Goal: Task Accomplishment & Management: Manage account settings

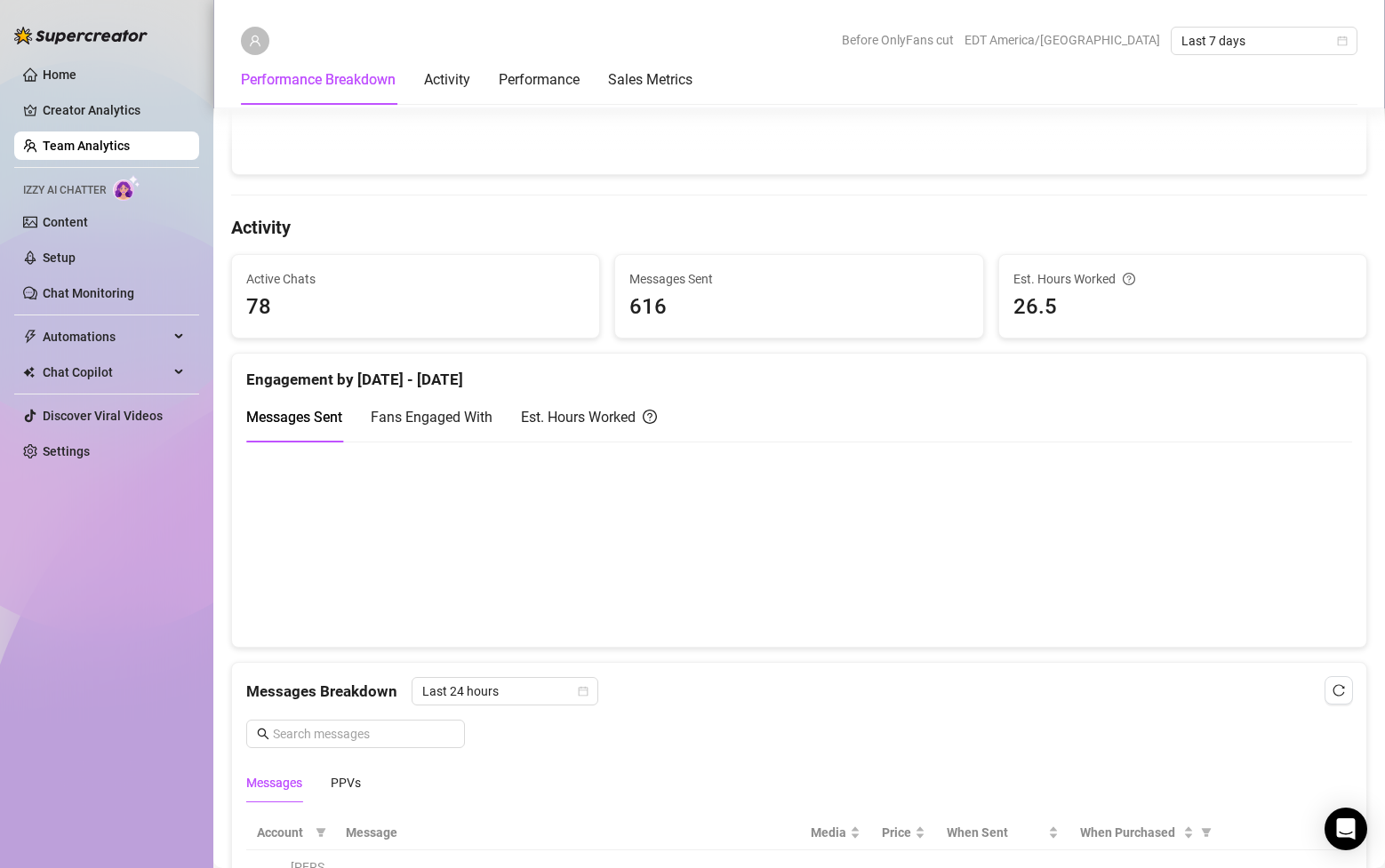
scroll to position [490, 0]
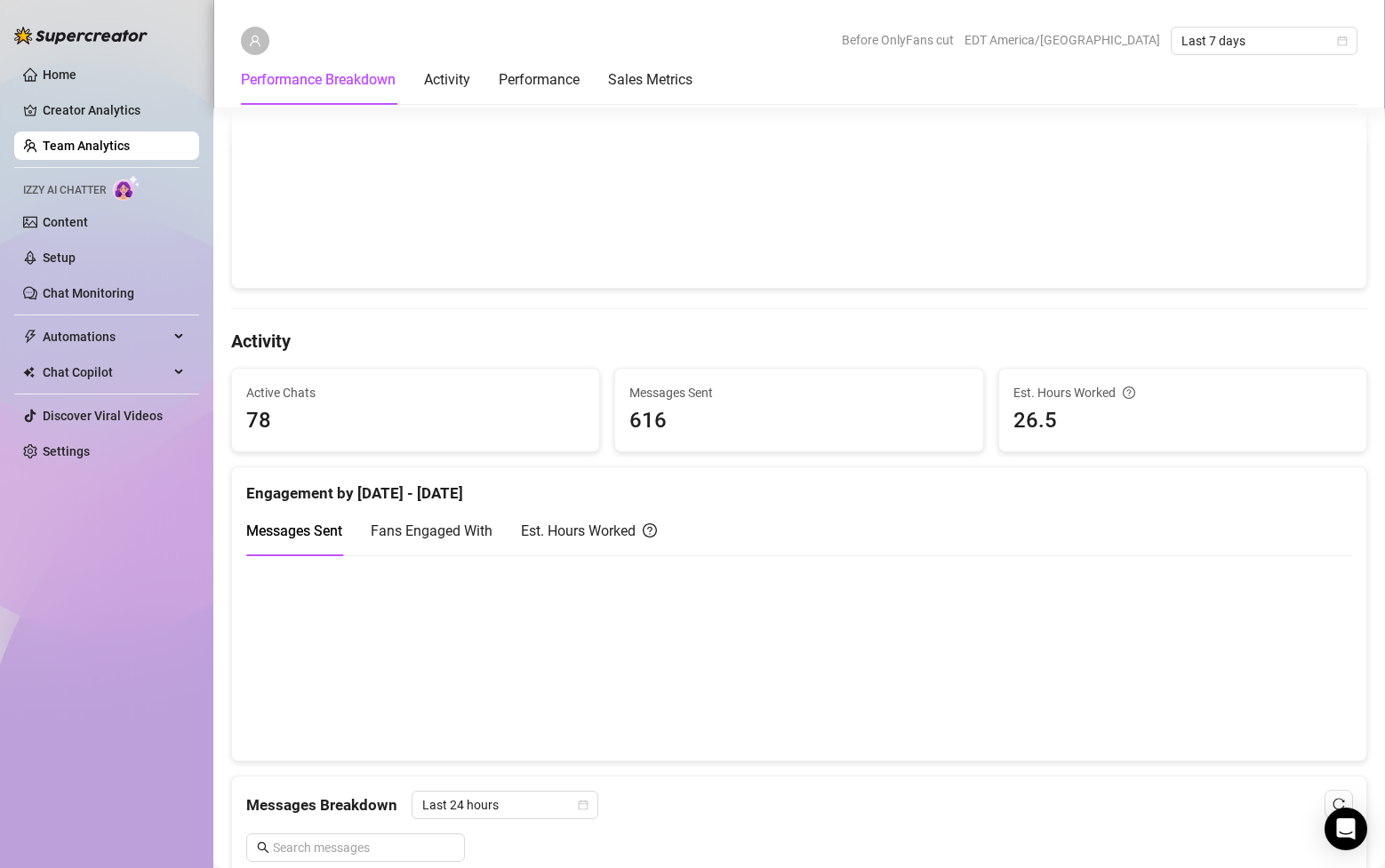
click at [101, 150] on link "Team Analytics" at bounding box center [86, 145] width 87 height 14
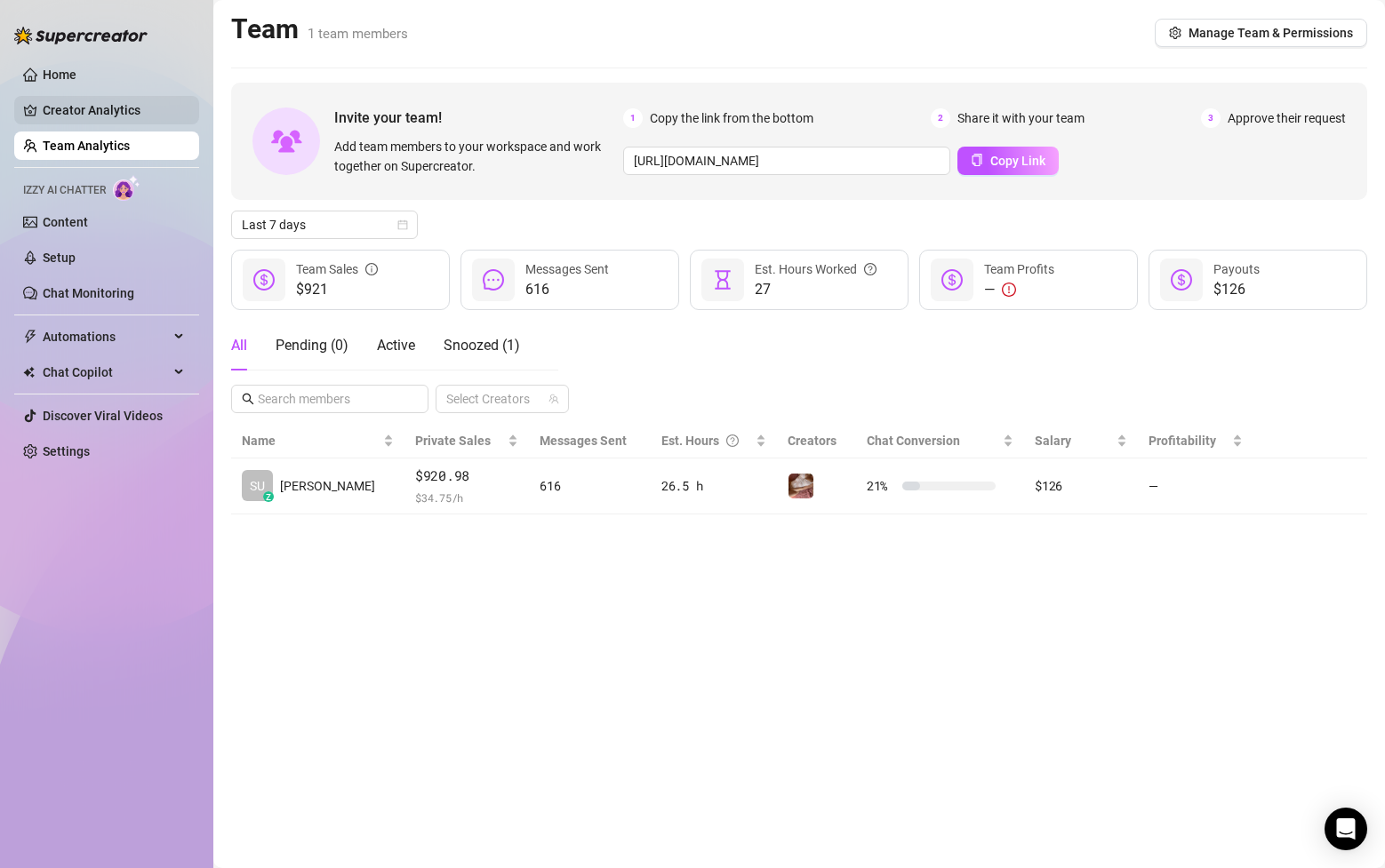
click at [108, 117] on link "Creator Analytics" at bounding box center [114, 111] width 143 height 29
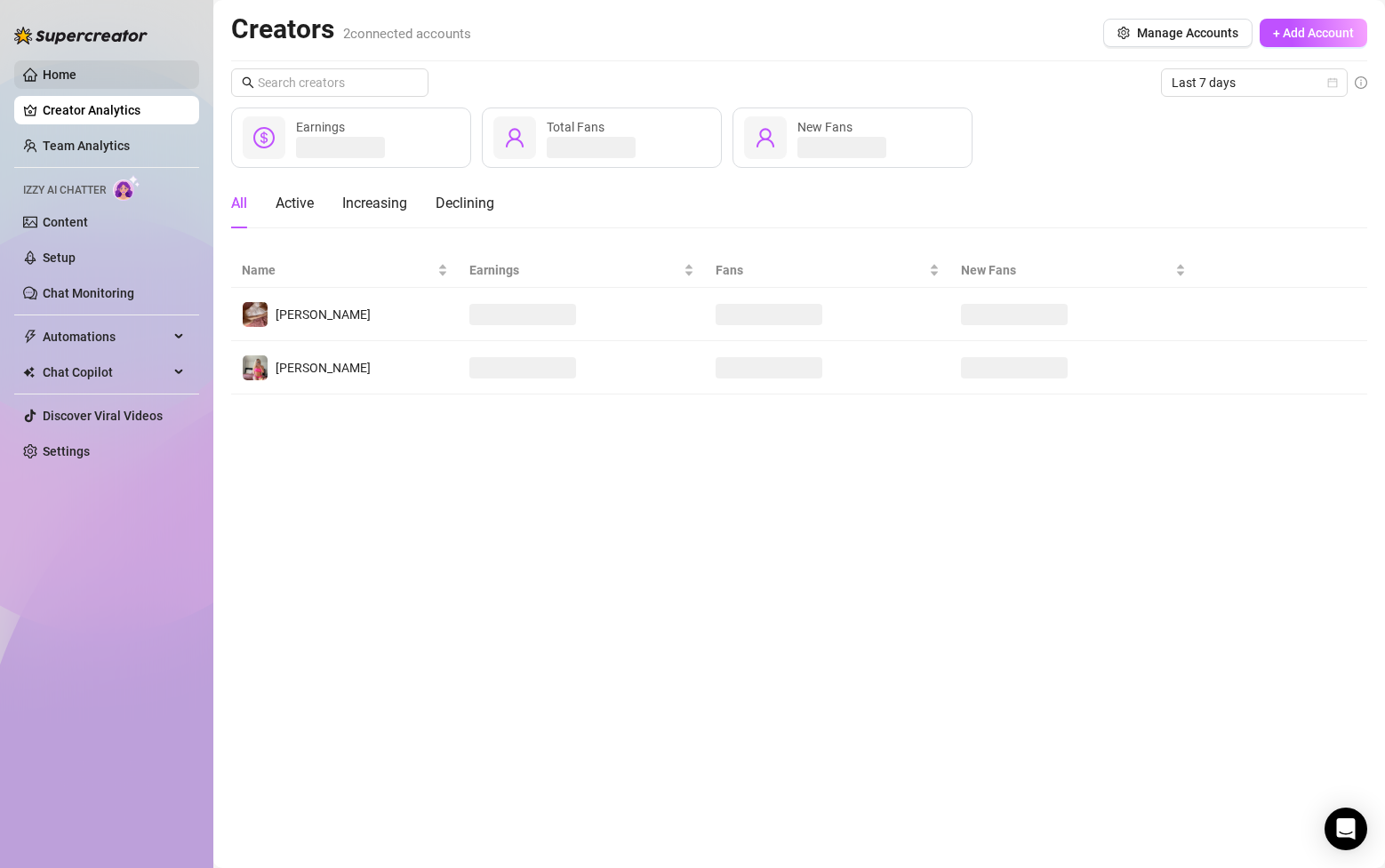
click at [76, 74] on link "Home" at bounding box center [59, 74] width 34 height 14
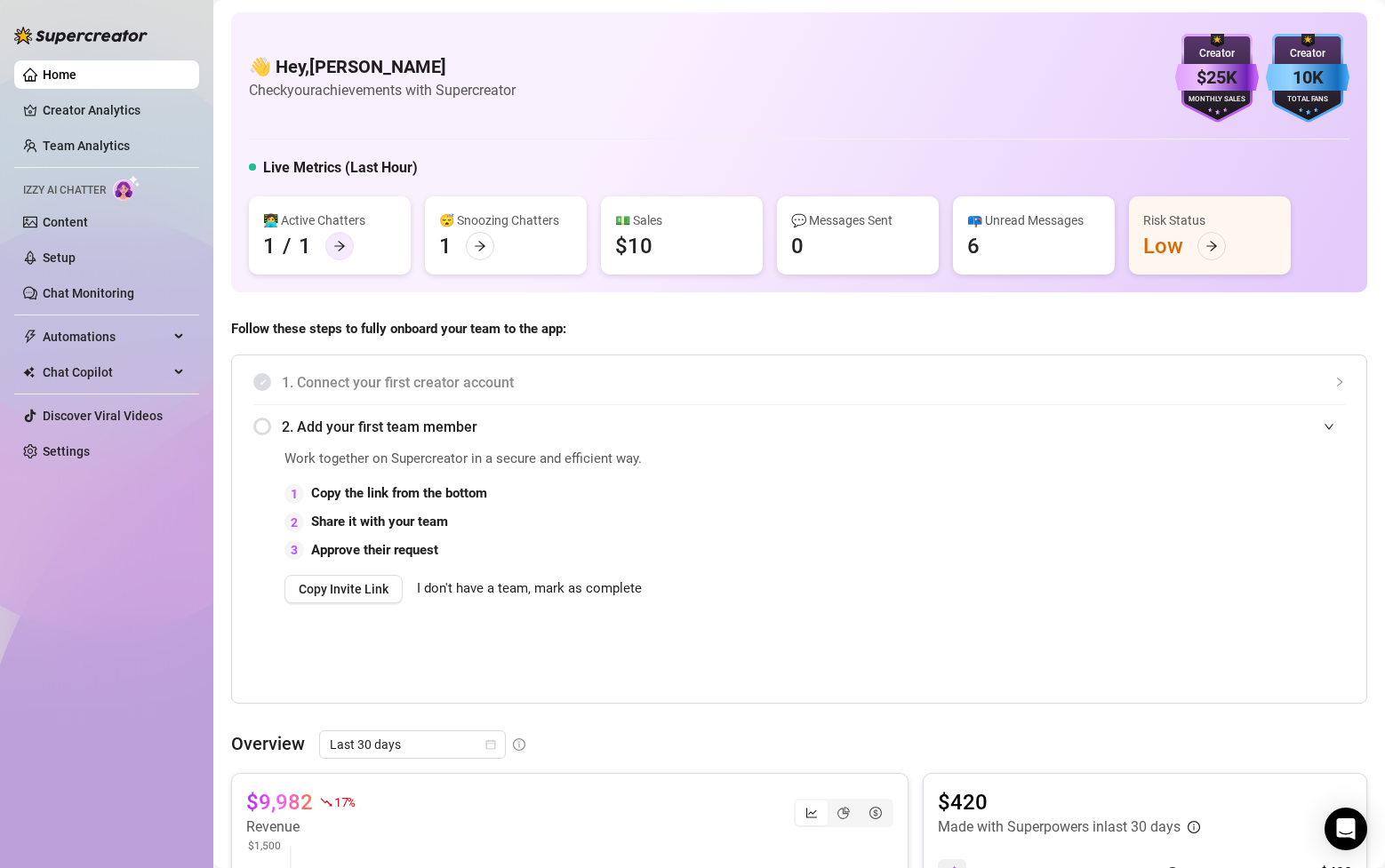
click at [337, 253] on div at bounding box center [340, 247] width 29 height 29
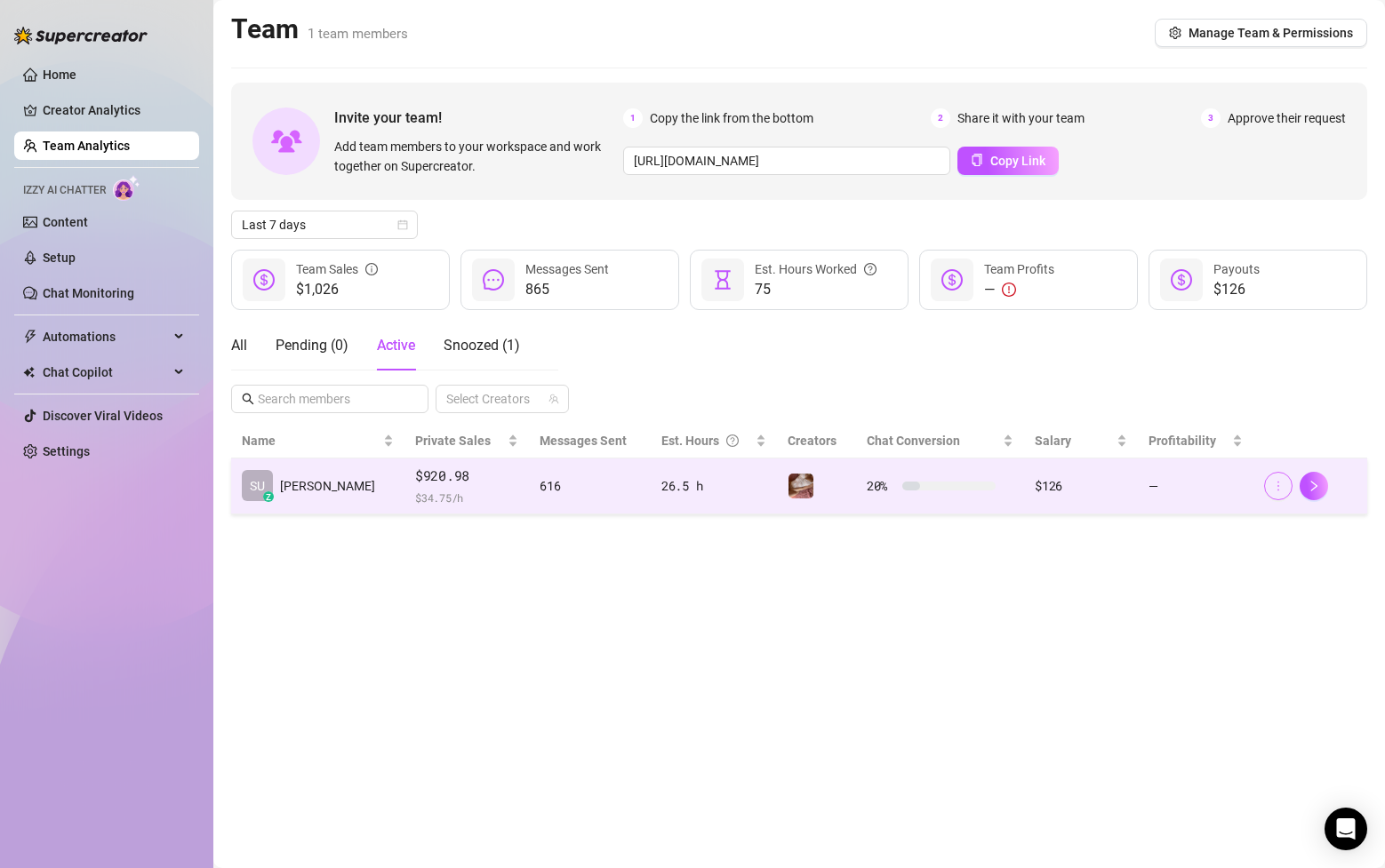
click at [1287, 492] on button "button" at bounding box center [1278, 487] width 29 height 29
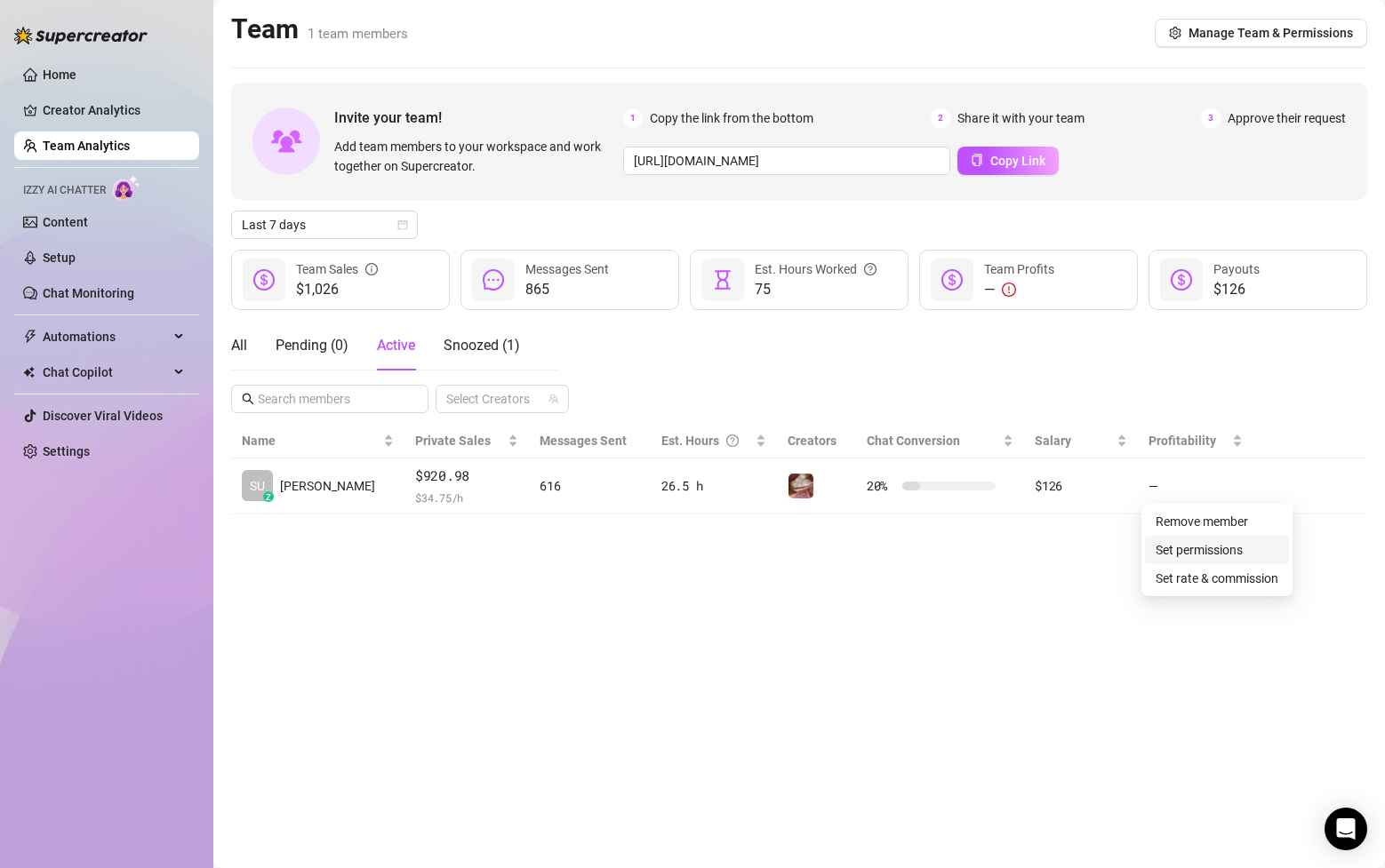
click at [1239, 554] on link "Set permissions" at bounding box center [1199, 549] width 87 height 14
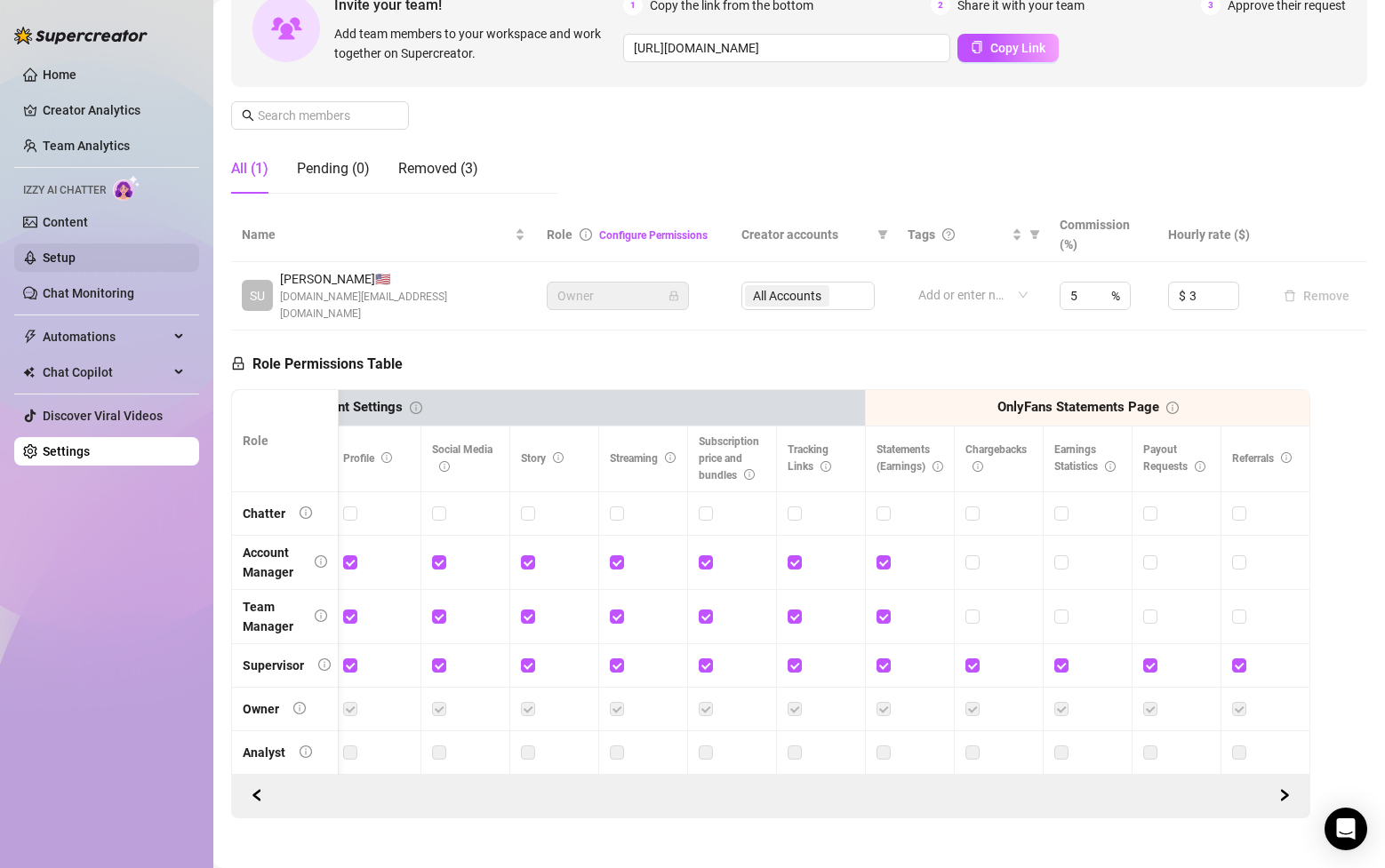
click at [75, 254] on link "Setup" at bounding box center [59, 257] width 33 height 14
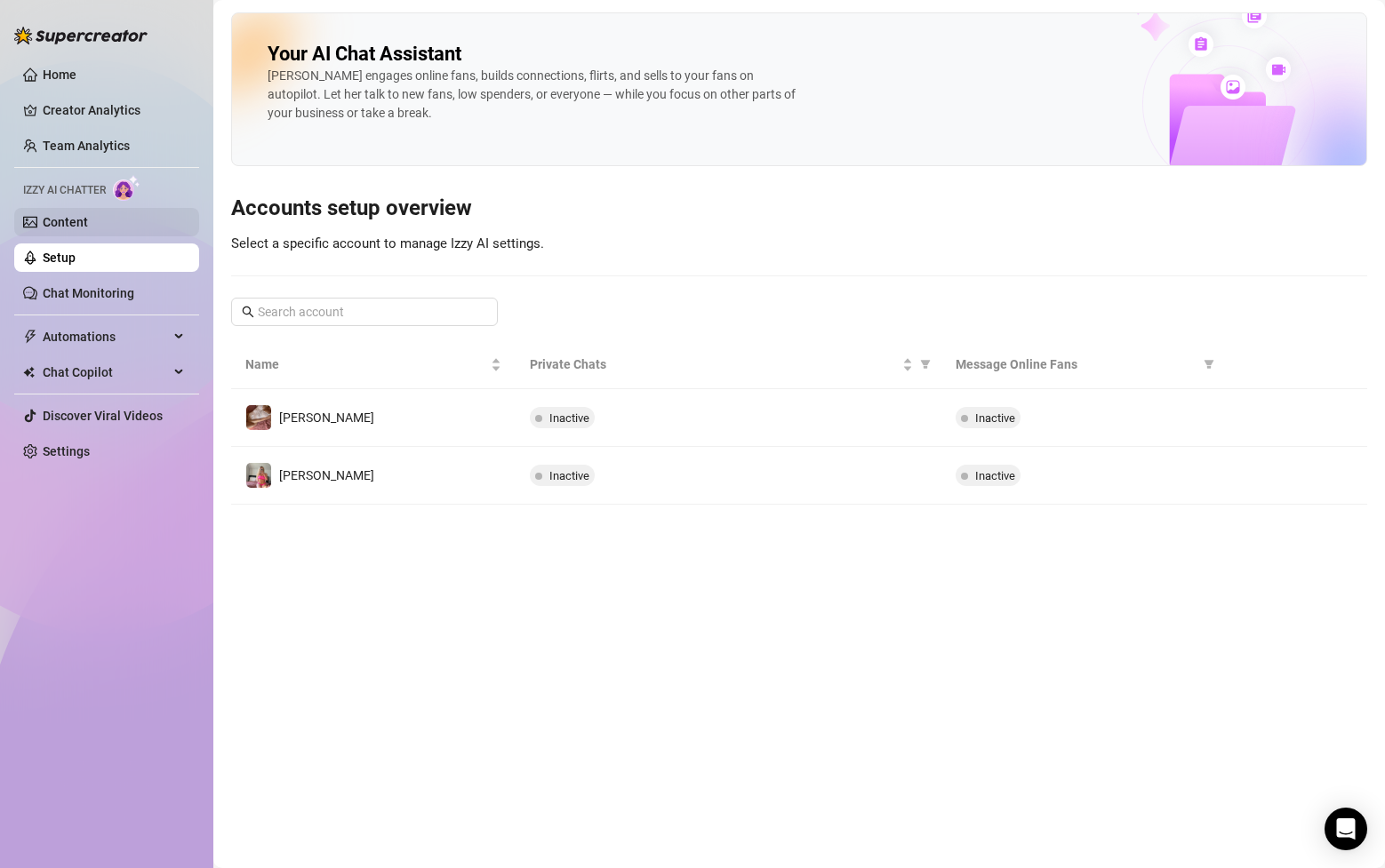
click at [88, 229] on link "Content" at bounding box center [65, 222] width 45 height 14
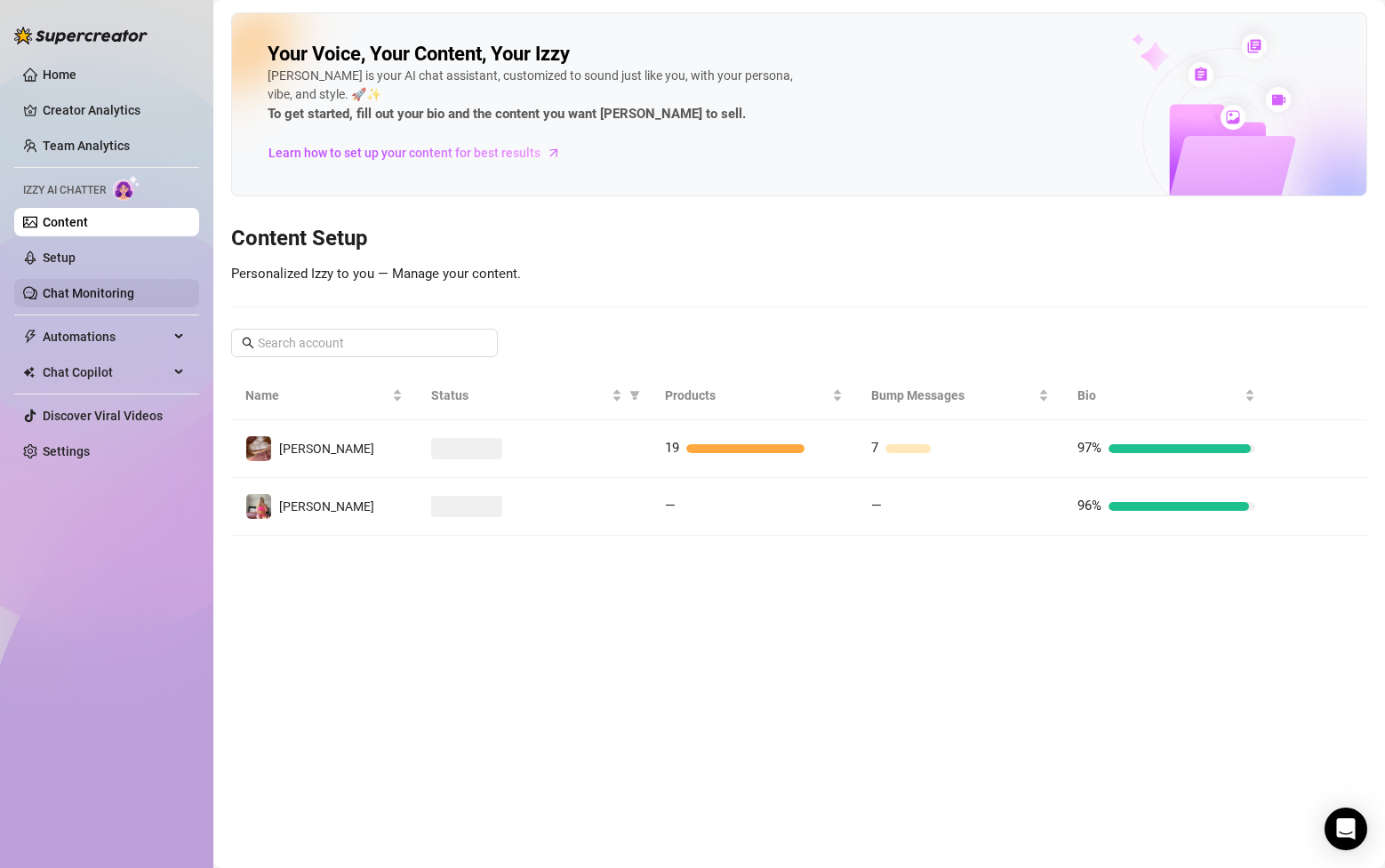
click at [126, 286] on link "Chat Monitoring" at bounding box center [88, 293] width 92 height 14
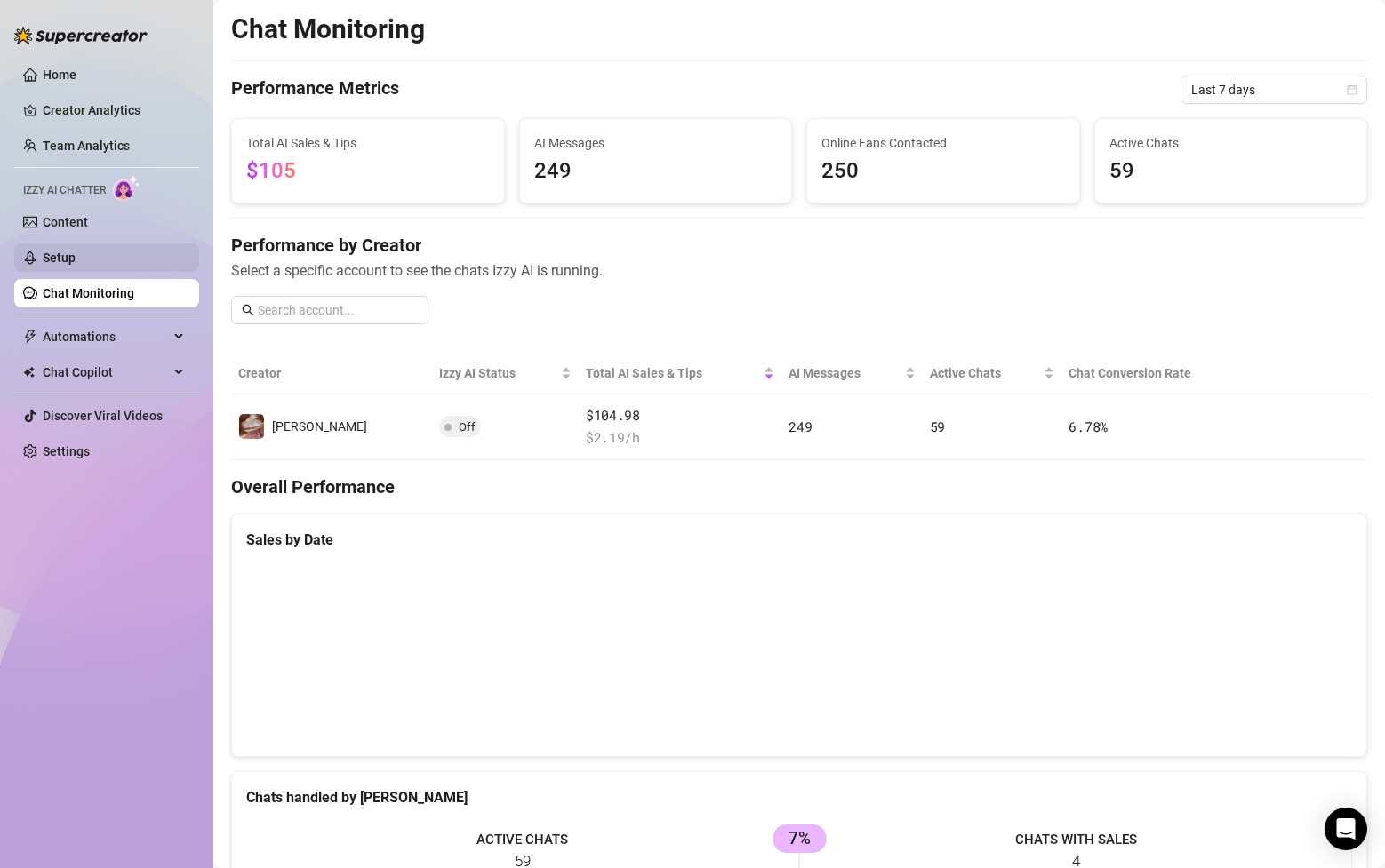
click at [75, 261] on link "Setup" at bounding box center [59, 257] width 33 height 14
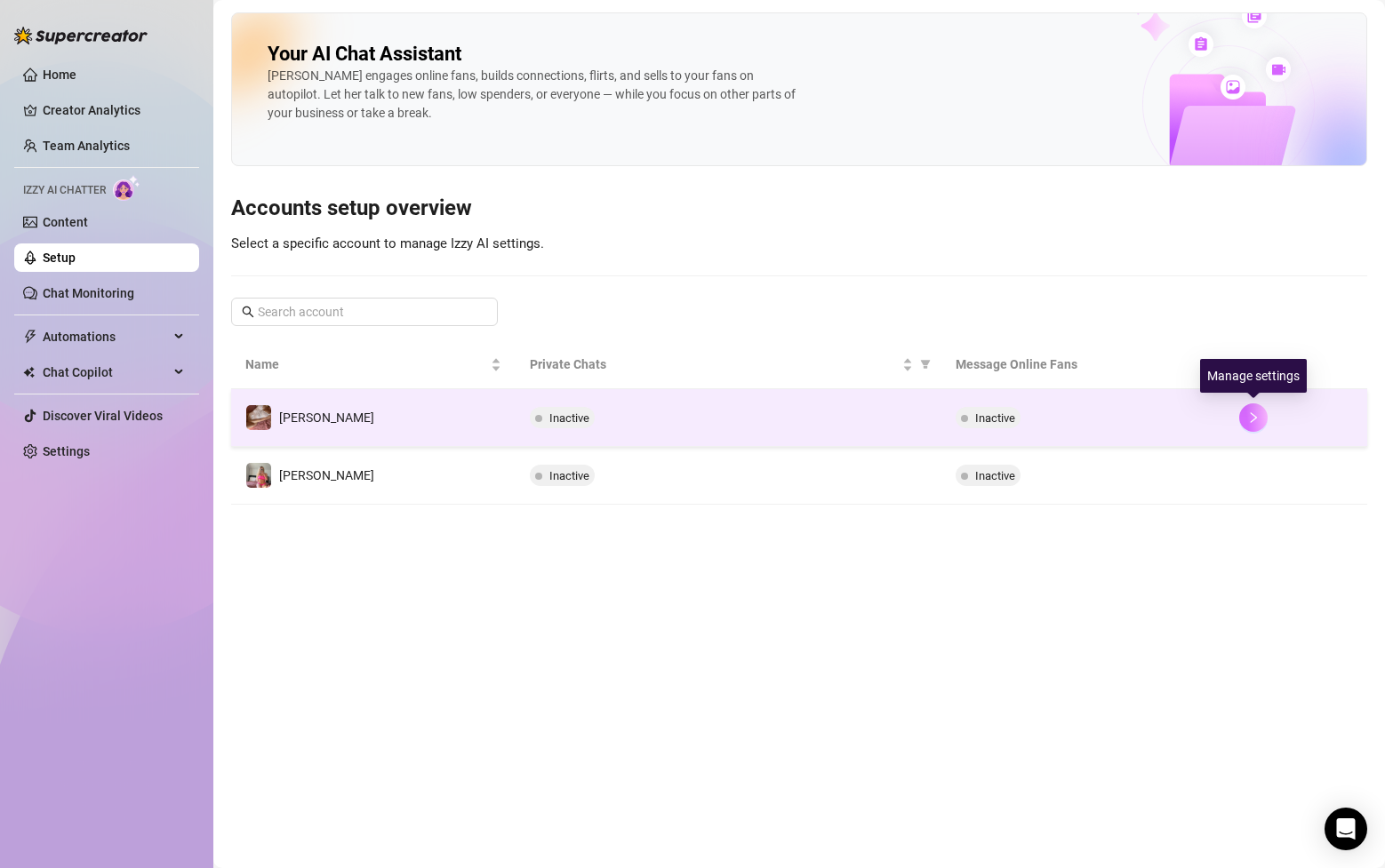
click at [1251, 418] on icon "right" at bounding box center [1253, 417] width 13 height 13
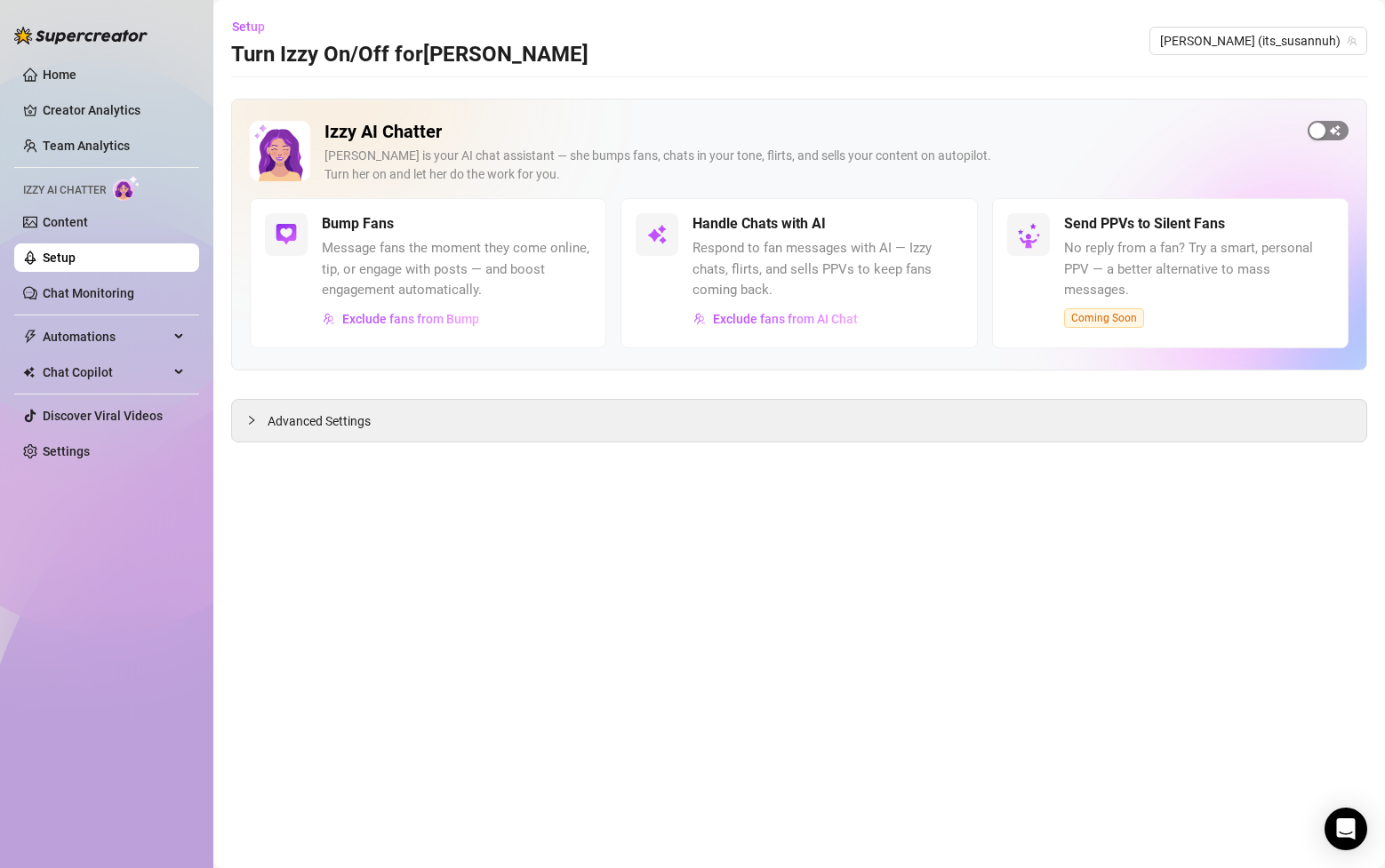
click at [1323, 135] on div "button" at bounding box center [1317, 130] width 16 height 16
click at [572, 229] on span "button" at bounding box center [572, 224] width 40 height 19
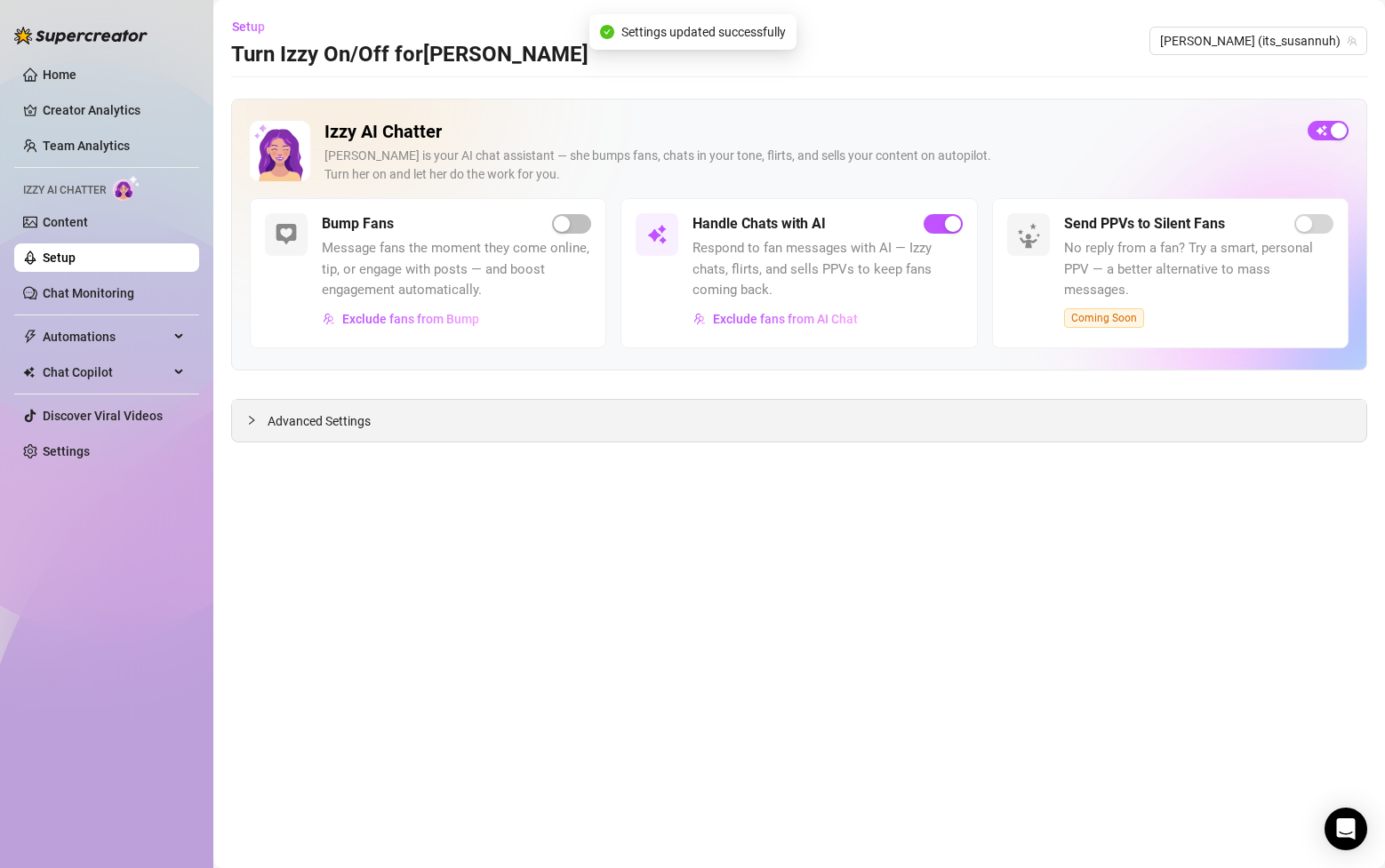
click at [249, 425] on icon "collapsed" at bounding box center [251, 420] width 11 height 11
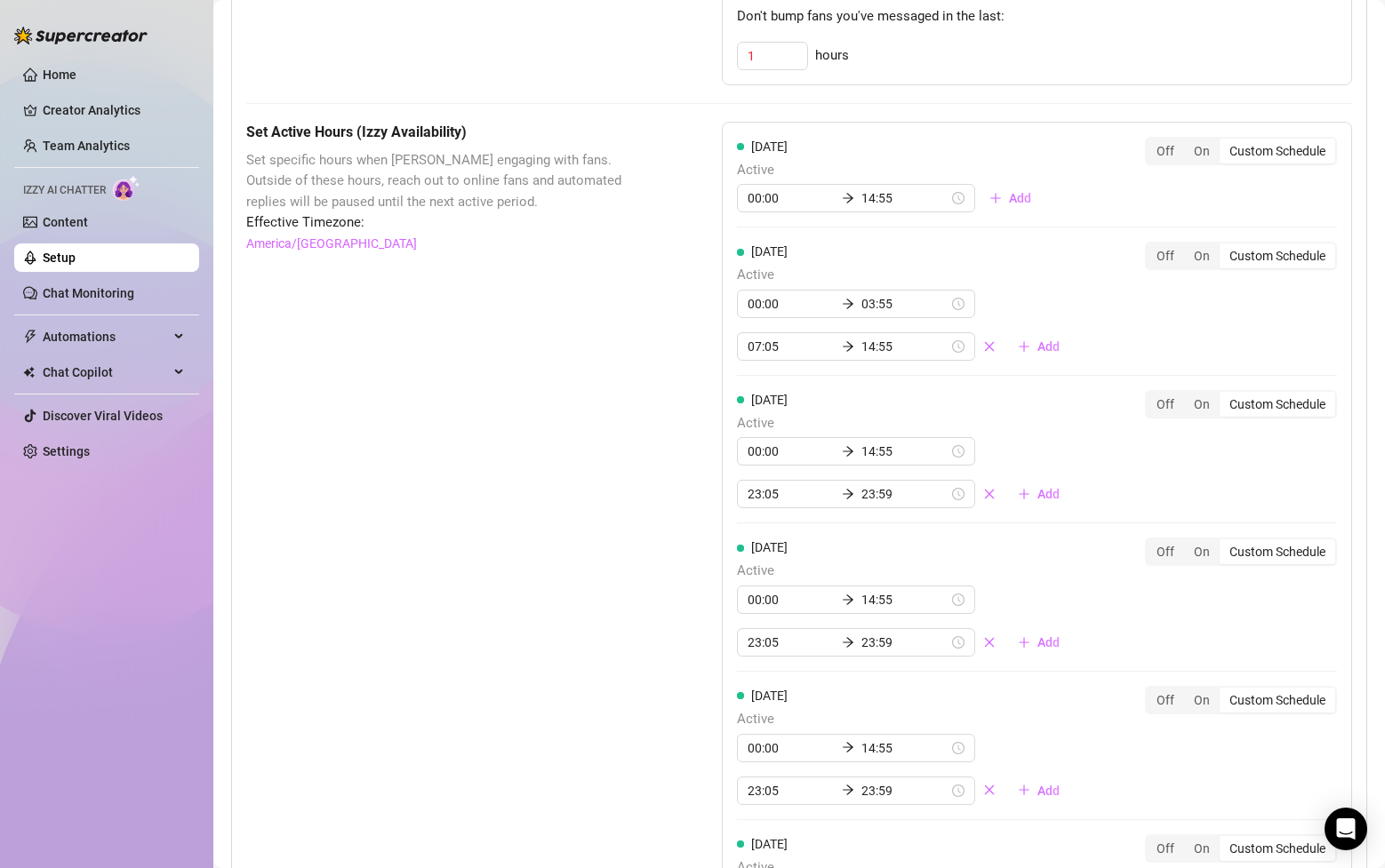
scroll to position [1163, 0]
click at [1204, 389] on div "On" at bounding box center [1201, 402] width 36 height 25
click at [1188, 392] on input "On" at bounding box center [1188, 392] width 0 height 0
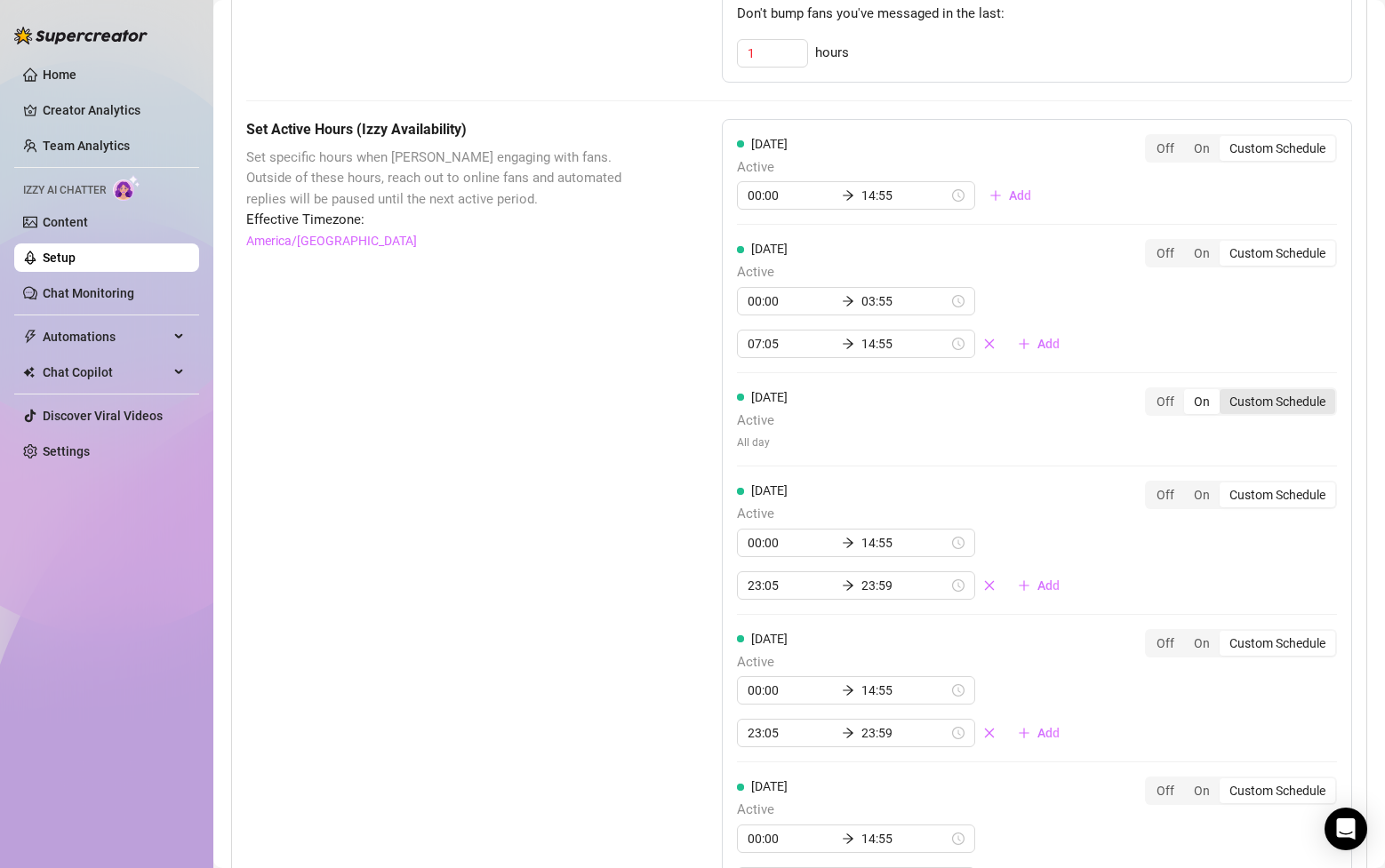
click at [1261, 389] on div "Custom Schedule" at bounding box center [1277, 402] width 116 height 25
click at [1224, 392] on input "Custom Schedule" at bounding box center [1224, 392] width 0 height 0
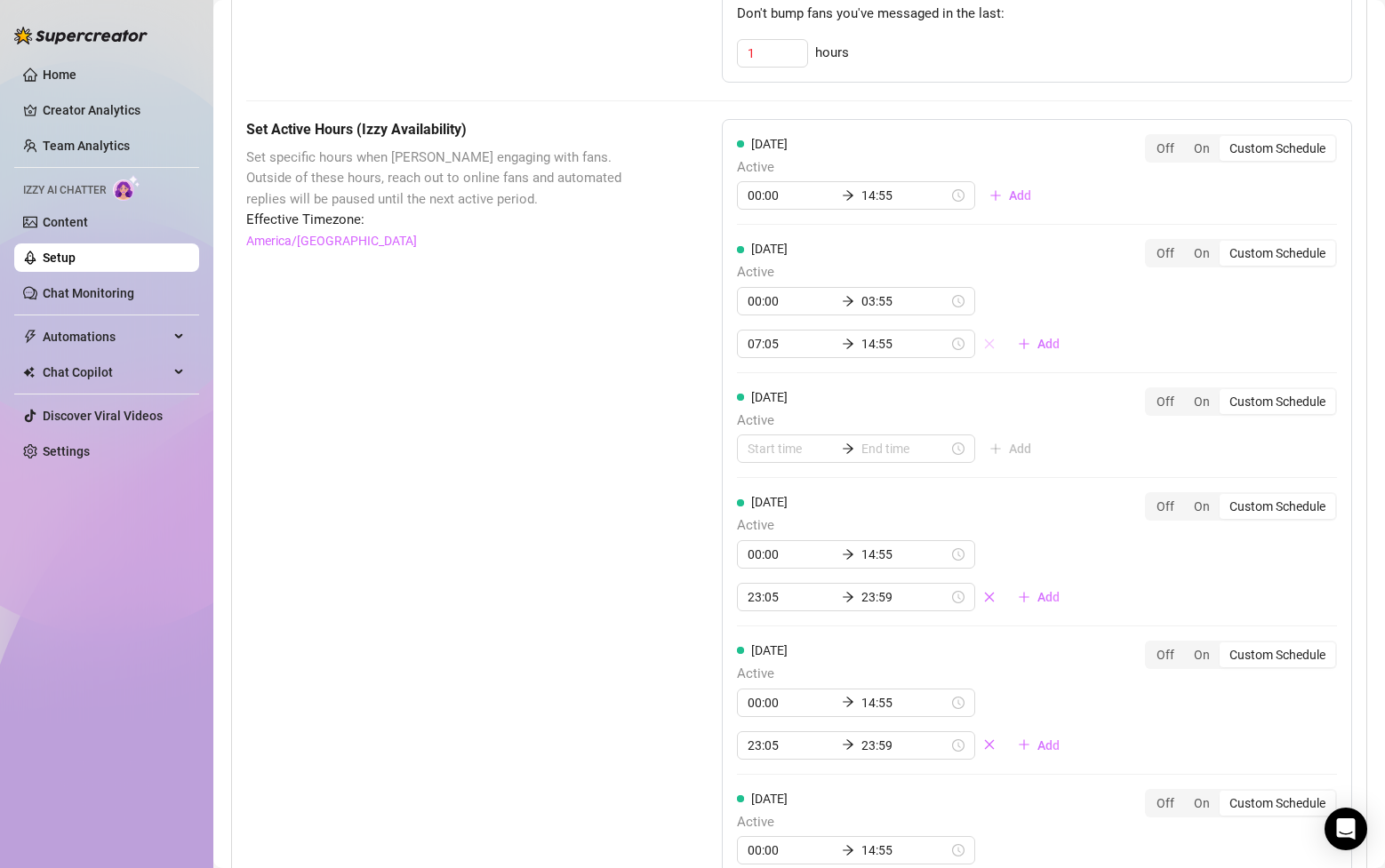
click at [983, 337] on icon "close" at bounding box center [989, 343] width 13 height 13
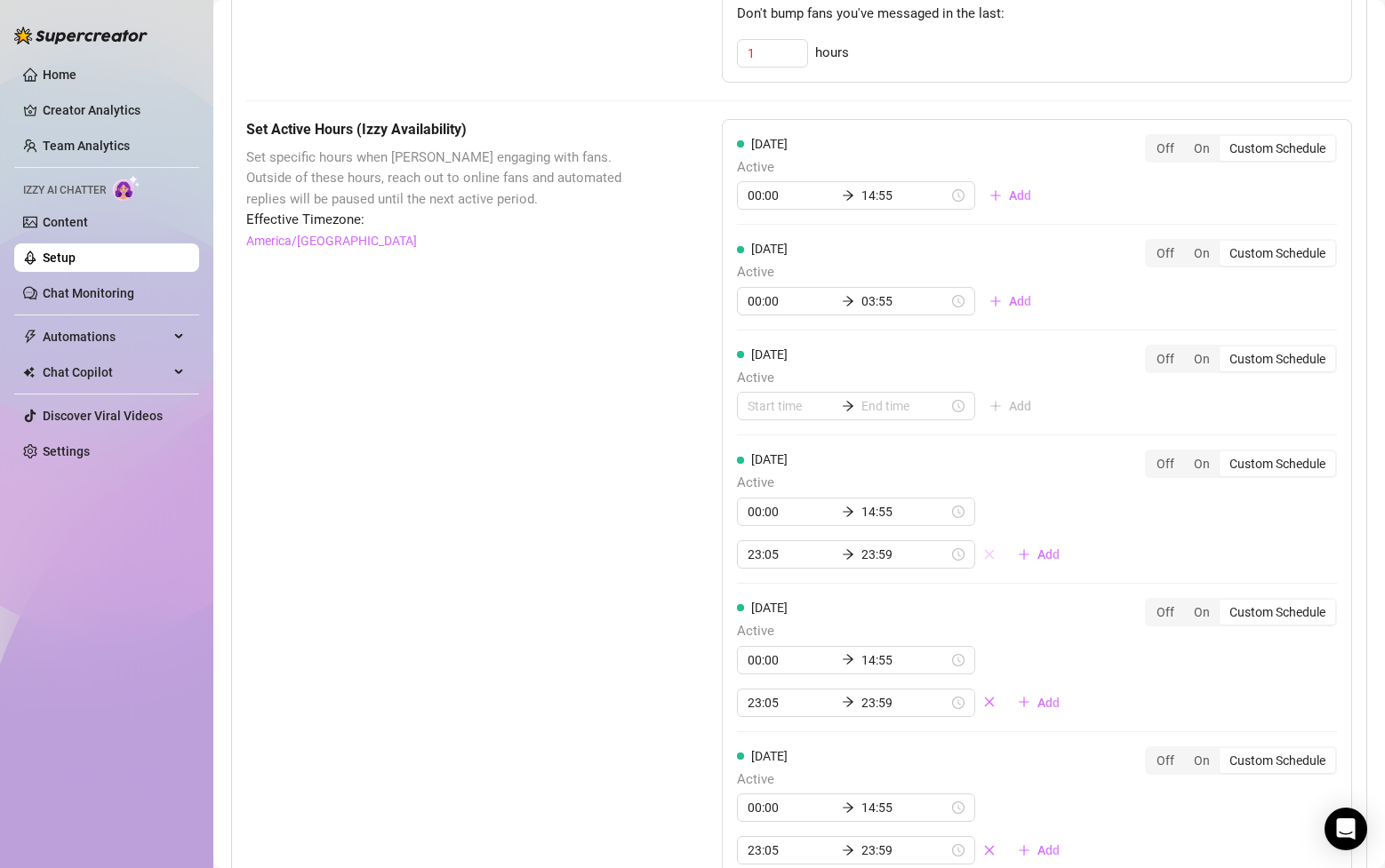
click at [983, 547] on span "button" at bounding box center [989, 554] width 13 height 14
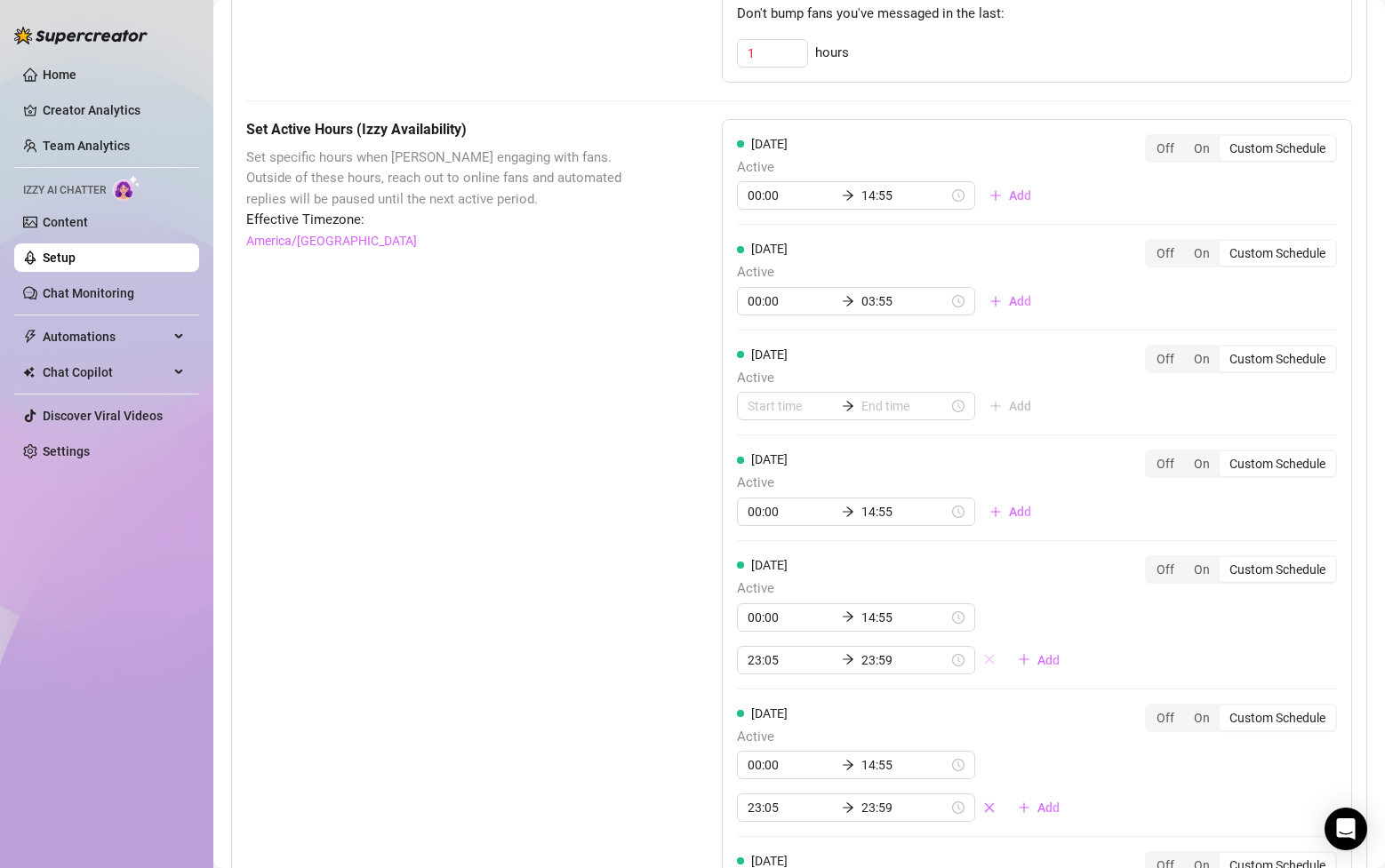
click at [983, 653] on icon "close" at bounding box center [989, 659] width 13 height 13
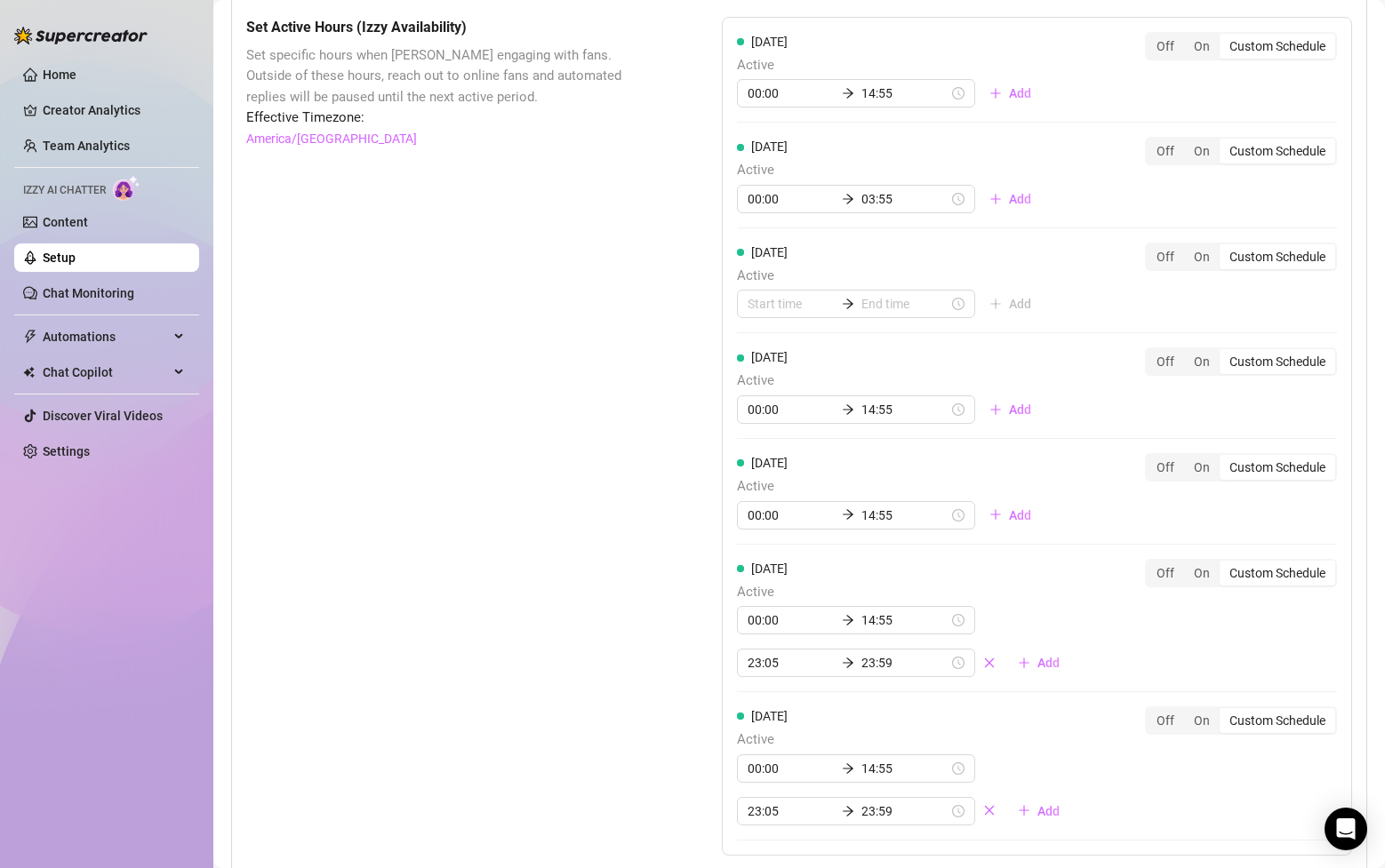
scroll to position [1285, 0]
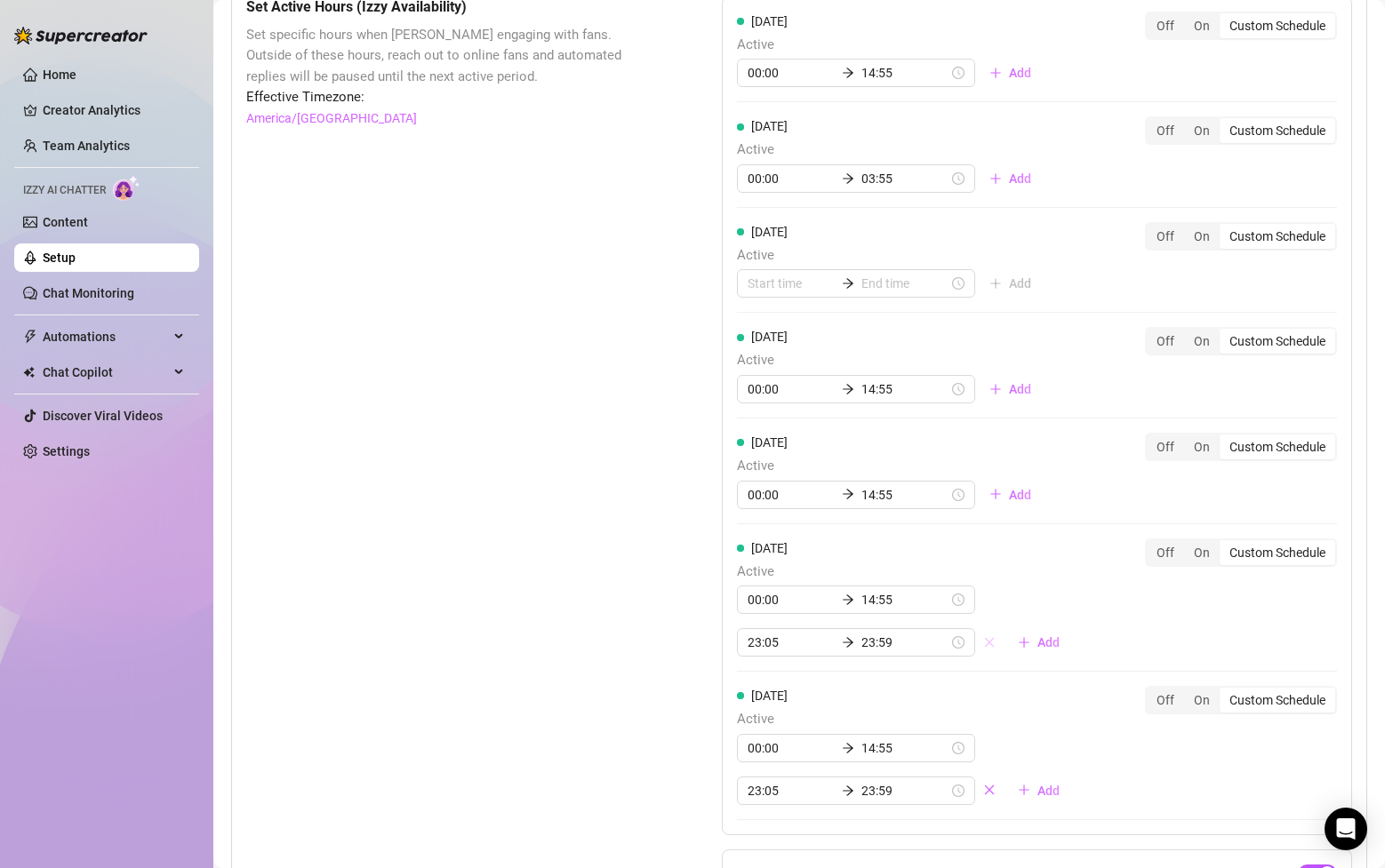
click at [983, 636] on icon "close" at bounding box center [989, 642] width 13 height 13
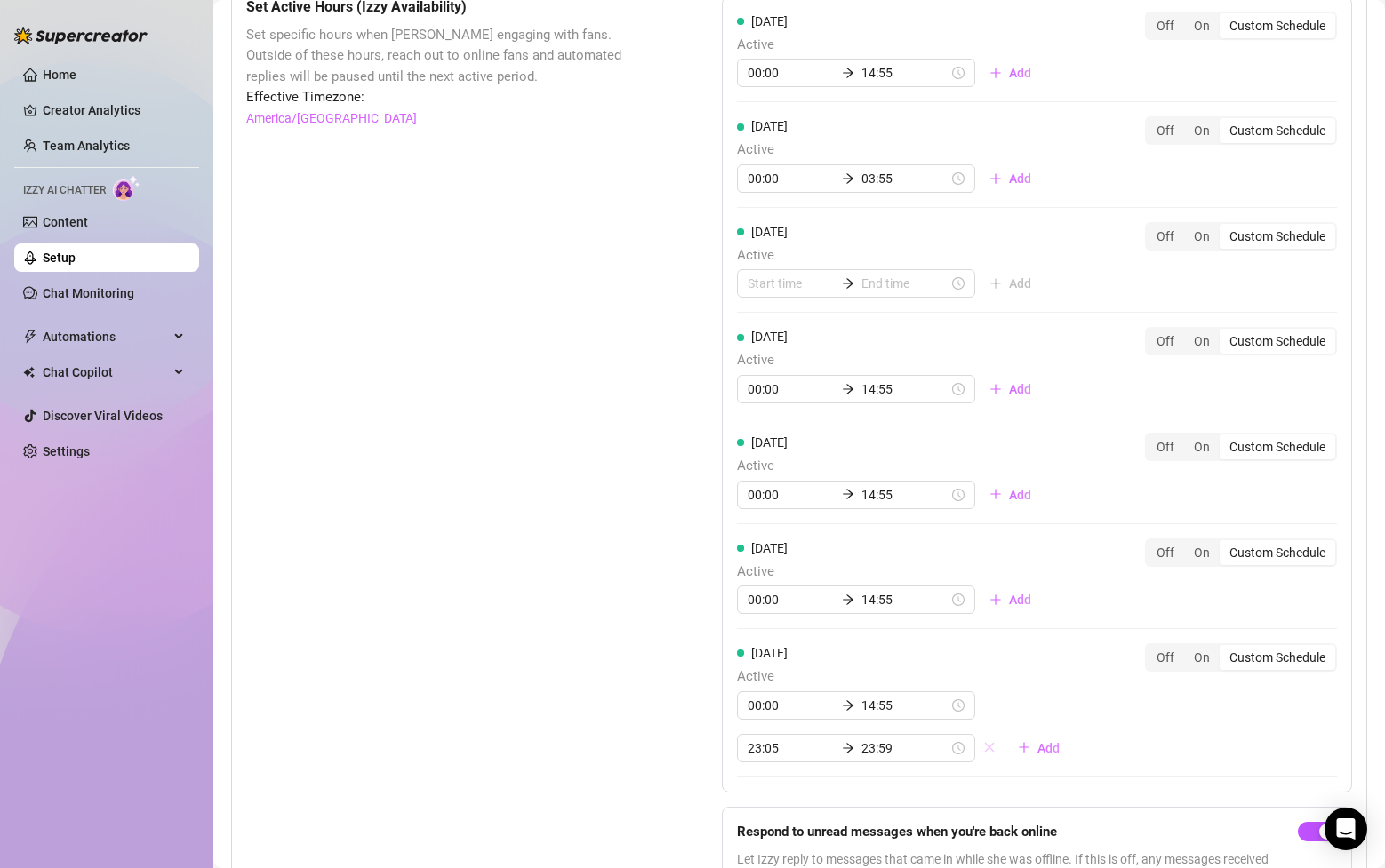
click at [975, 734] on button "button" at bounding box center [990, 749] width 29 height 29
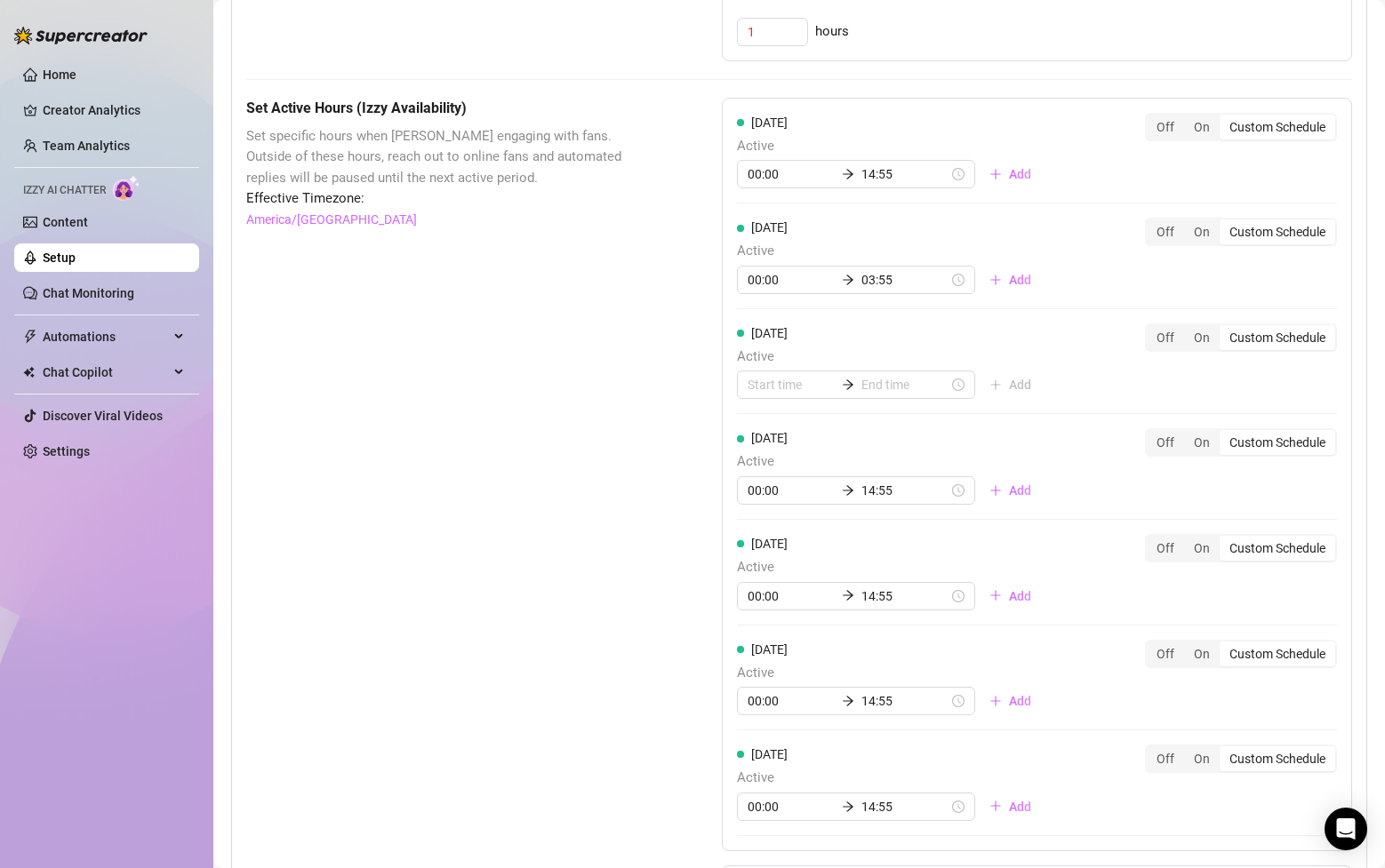
scroll to position [1176, 0]
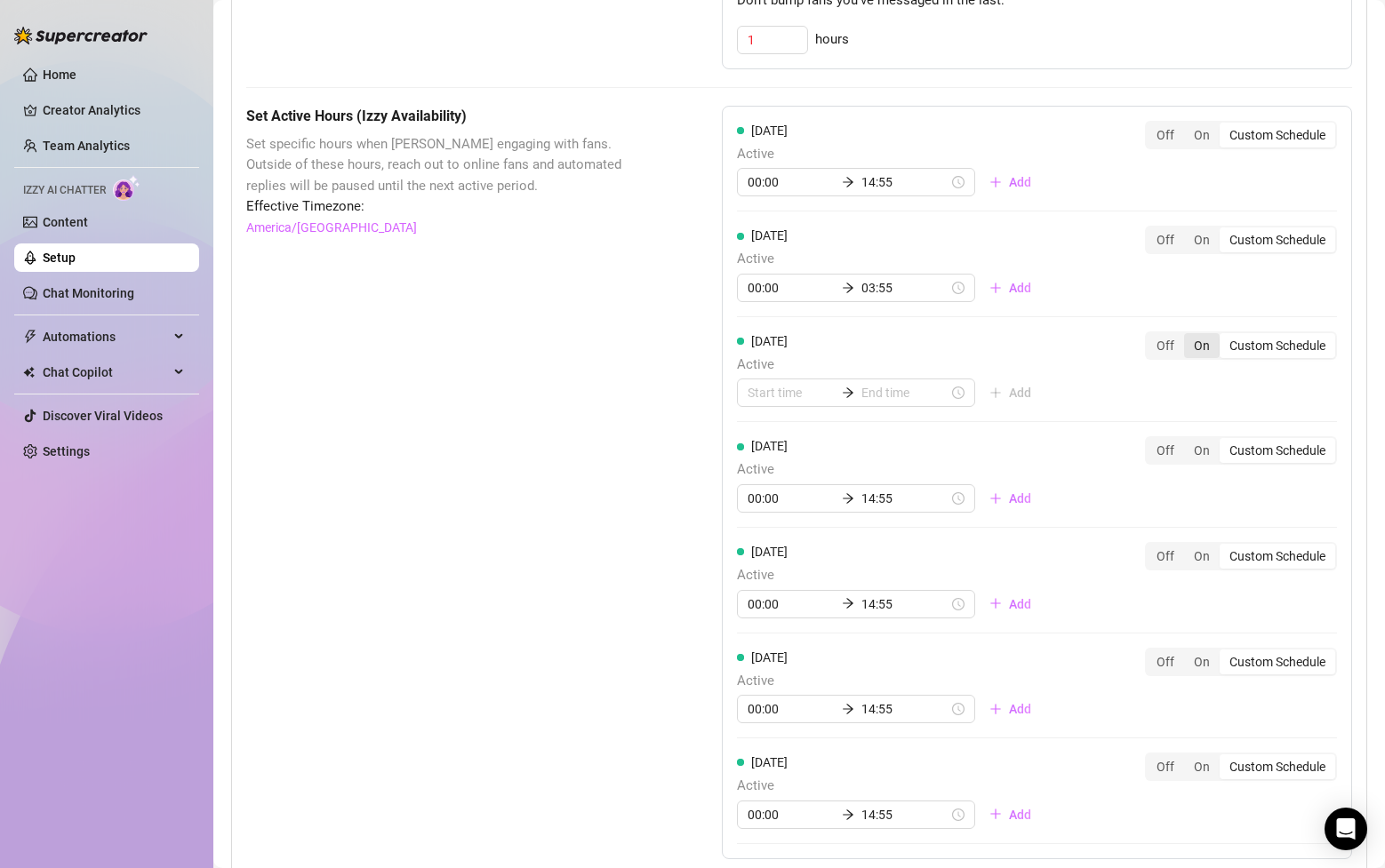
click at [1205, 333] on div "On" at bounding box center [1201, 346] width 36 height 25
click at [1188, 336] on input "On" at bounding box center [1188, 336] width 0 height 0
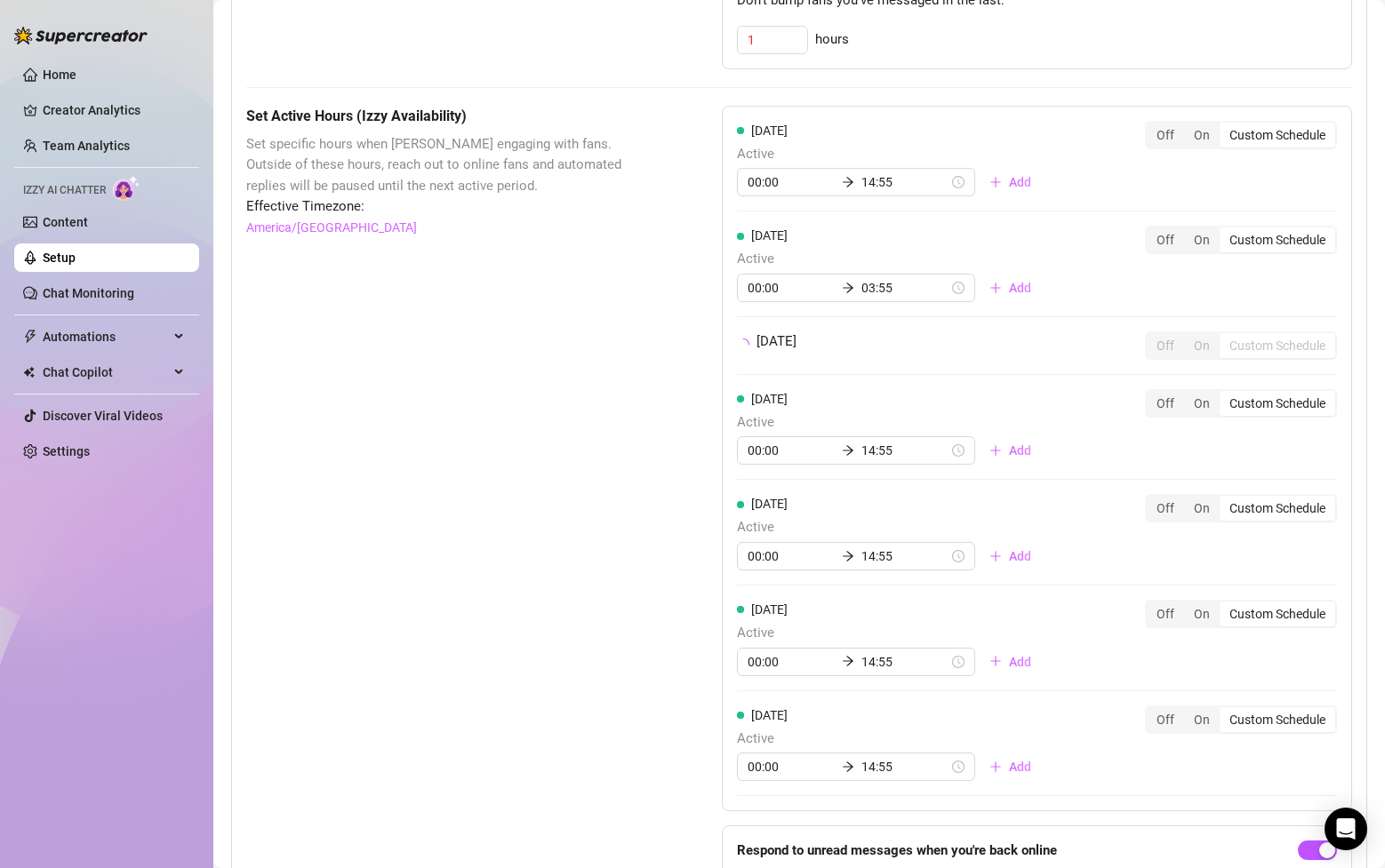
click at [509, 495] on div "Set Active Hours (Izzy Availability) Set specific hours when Izzy engaging with…" at bounding box center [439, 521] width 386 height 831
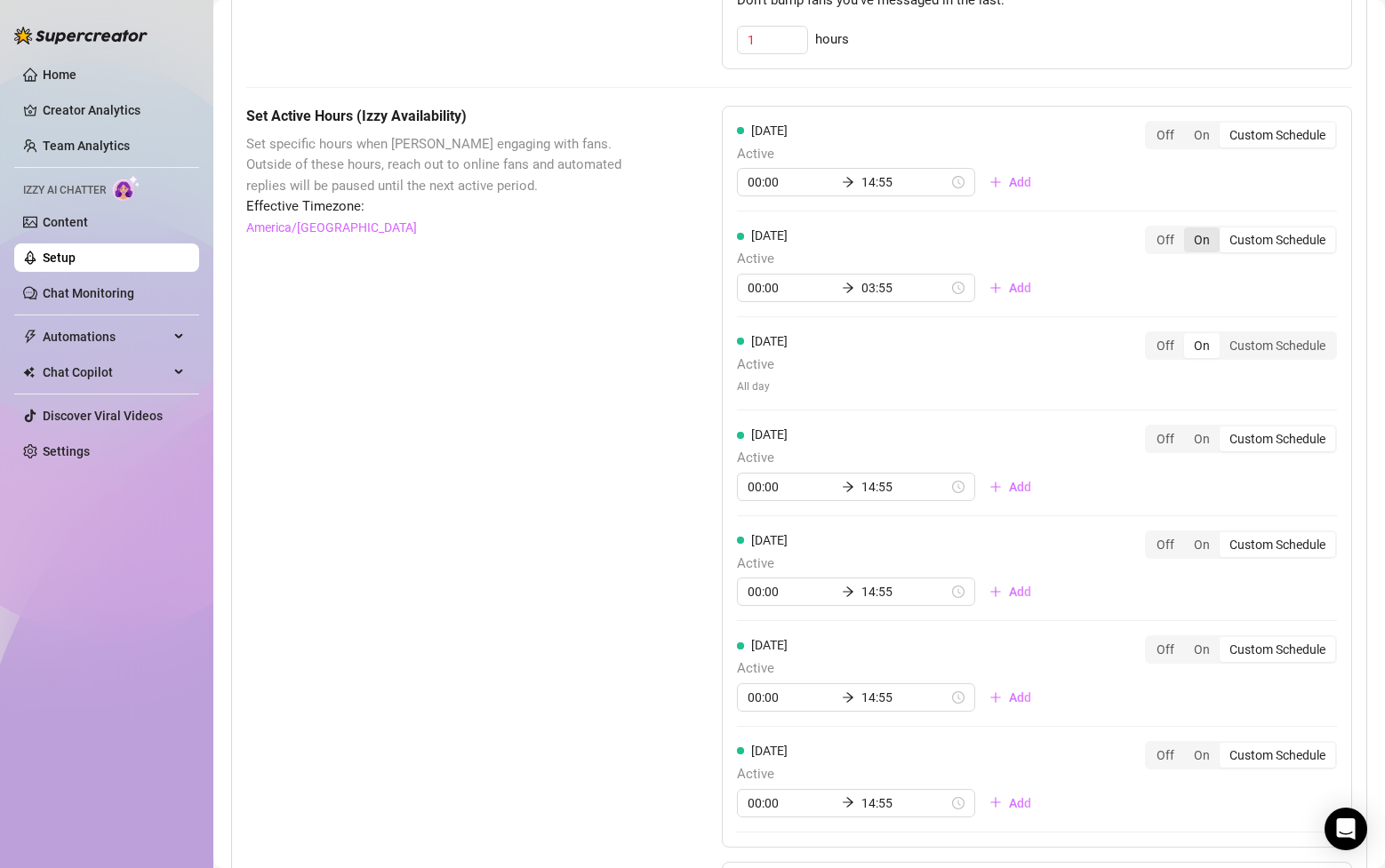
click at [1205, 227] on div "On" at bounding box center [1201, 240] width 36 height 25
click at [1188, 230] on input "On" at bounding box center [1188, 230] width 0 height 0
